Goal: Information Seeking & Learning: Learn about a topic

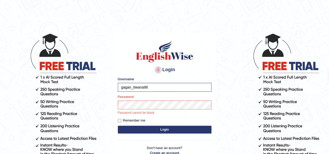
click at [158, 131] on button "Login" at bounding box center [165, 130] width 94 height 8
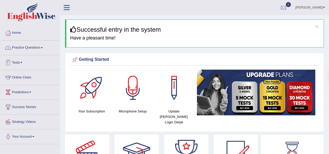
drag, startPoint x: 31, startPoint y: 46, endPoint x: 276, endPoint y: 100, distance: 250.8
click at [31, 46] on link "Practice Questions" at bounding box center [29, 47] width 59 height 13
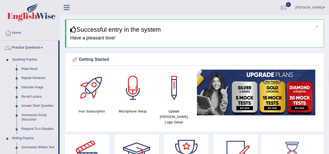
click at [26, 68] on link "Read Aloud" at bounding box center [38, 68] width 39 height 9
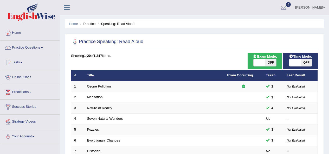
scroll to position [18, 0]
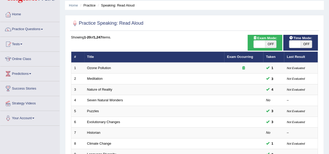
click at [273, 44] on span "OFF" at bounding box center [270, 44] width 11 height 7
checkbox input "true"
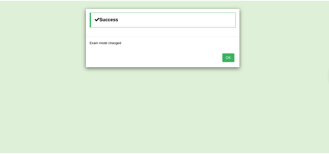
scroll to position [0, 0]
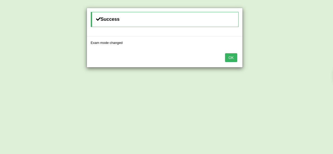
click at [227, 57] on button "OK" at bounding box center [231, 57] width 12 height 9
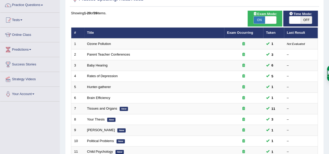
scroll to position [3, 0]
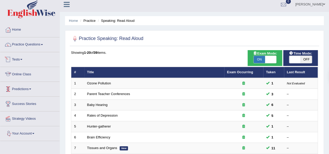
click at [19, 60] on link "Tests" at bounding box center [29, 58] width 59 height 13
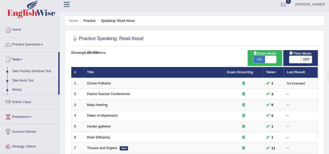
click at [24, 72] on link "Take Practice Sectional Test" at bounding box center [34, 71] width 49 height 9
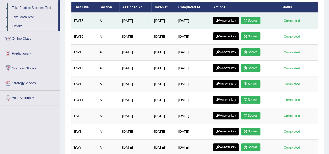
click at [233, 22] on link "Answer key" at bounding box center [226, 21] width 26 height 8
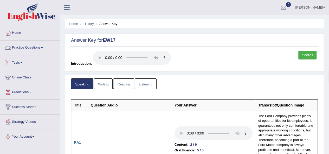
click at [29, 76] on link "Online Class" at bounding box center [29, 76] width 59 height 13
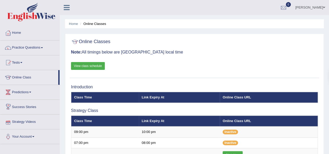
click at [19, 120] on link "Strategy Videos" at bounding box center [29, 121] width 59 height 13
